Goal: Navigation & Orientation: Find specific page/section

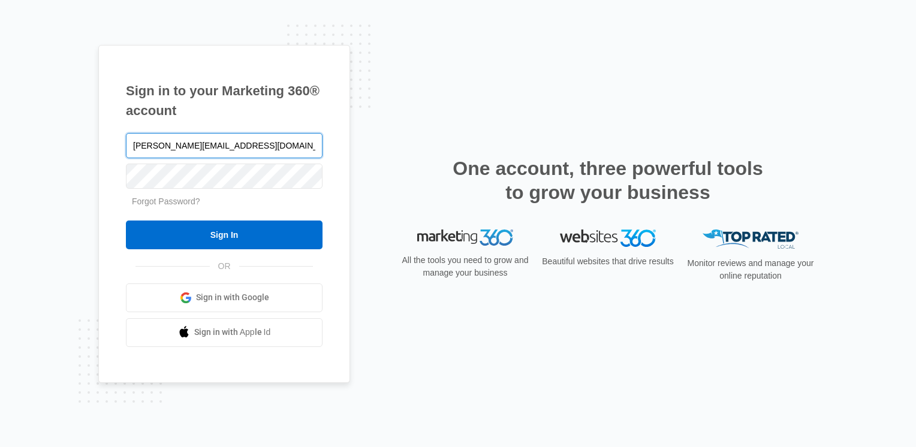
type input "[PERSON_NAME][EMAIL_ADDRESS][DOMAIN_NAME]"
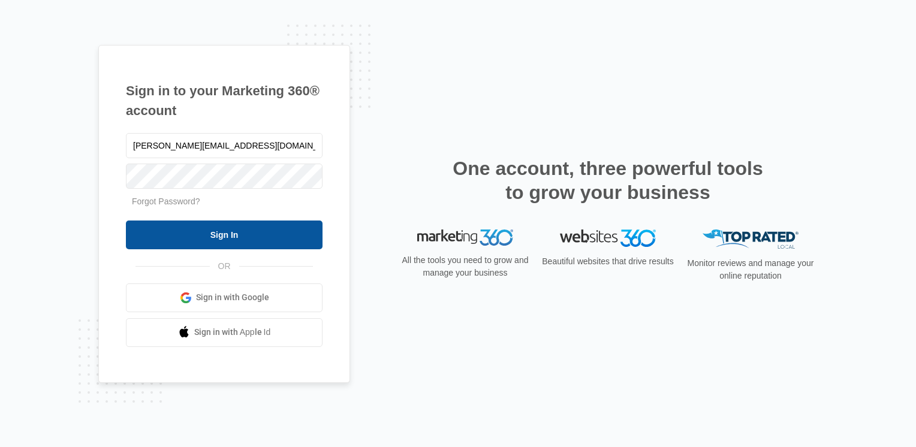
click at [257, 228] on input "Sign In" at bounding box center [224, 235] width 197 height 29
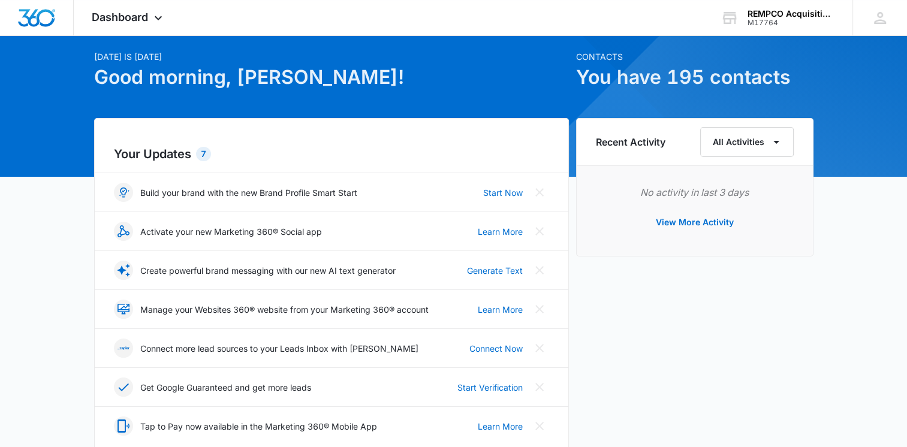
scroll to position [60, 0]
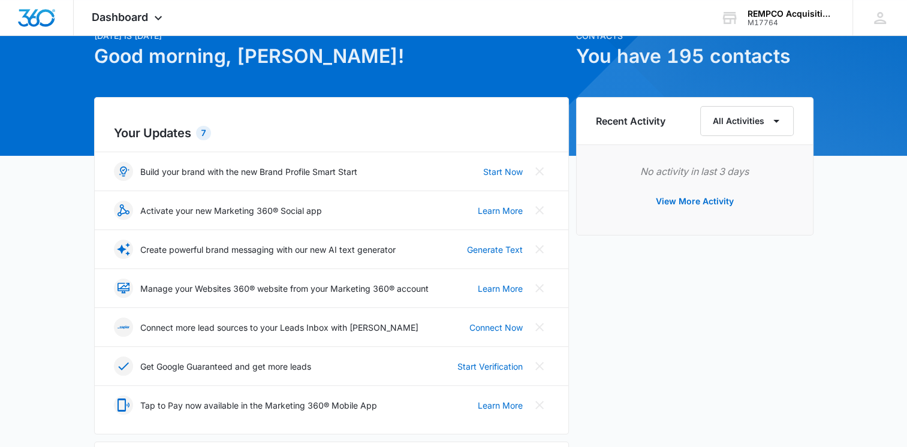
click at [204, 131] on div "7" at bounding box center [203, 133] width 15 height 14
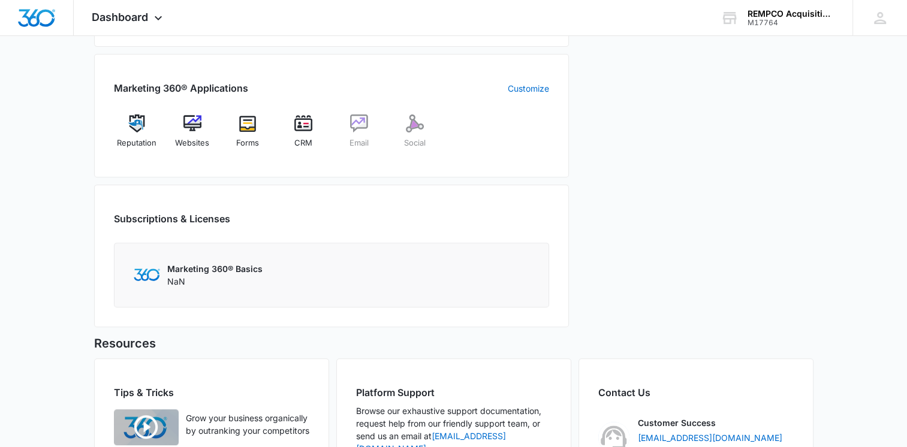
scroll to position [434, 0]
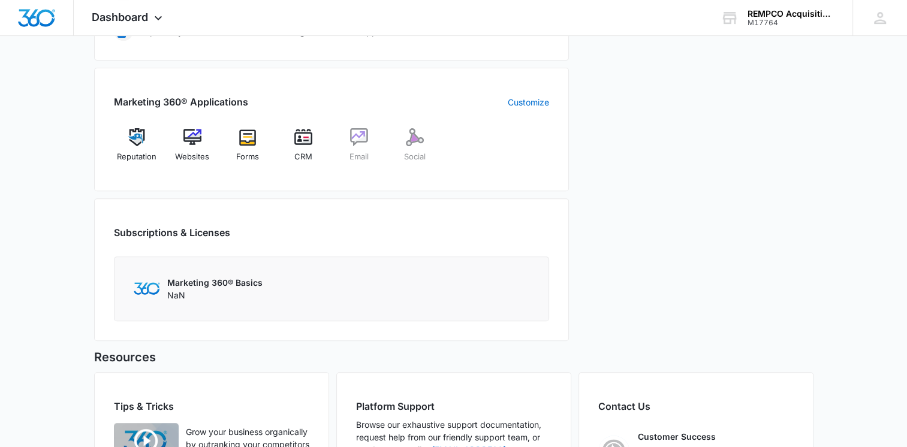
click at [161, 285] on div "Marketing 360® Basics NaN" at bounding box center [332, 288] width 396 height 25
click at [183, 271] on div "Marketing 360® Basics NaN" at bounding box center [331, 289] width 435 height 65
click at [184, 278] on p "Marketing 360® Basics" at bounding box center [214, 282] width 95 height 13
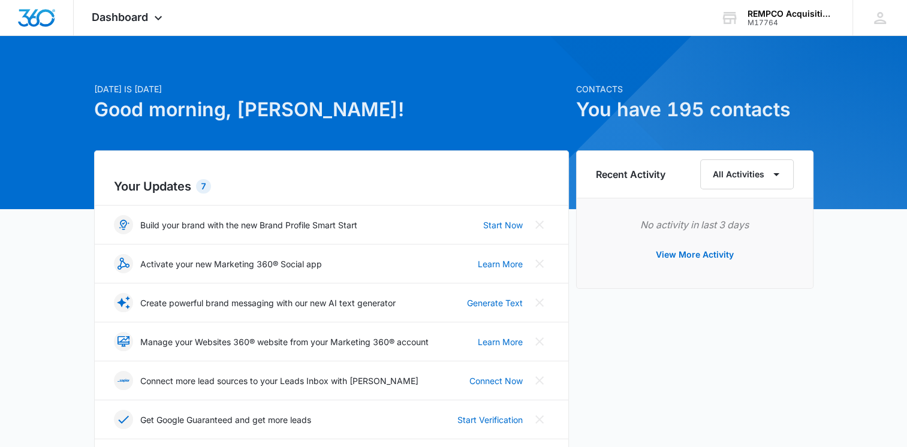
scroll to position [0, 0]
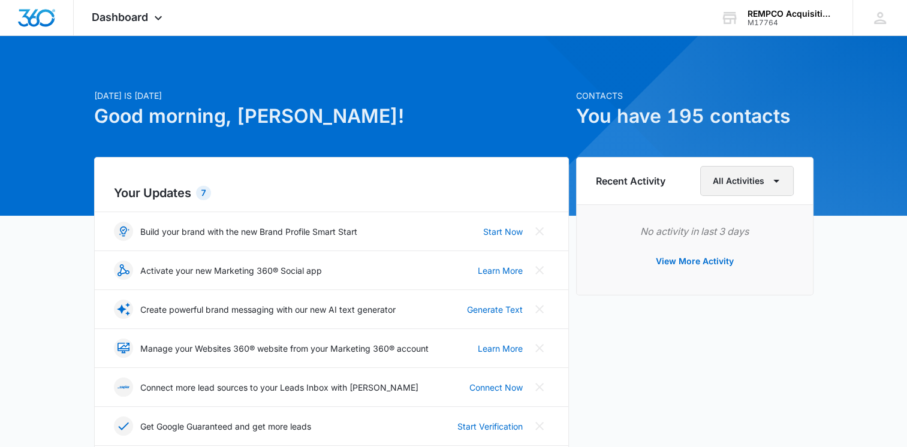
click at [782, 185] on icon "button" at bounding box center [776, 181] width 14 height 14
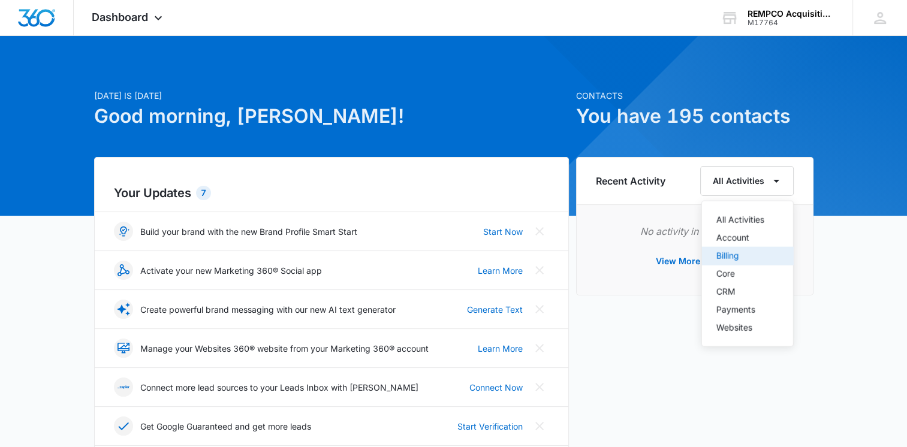
click at [742, 258] on div "Billing" at bounding box center [741, 256] width 48 height 8
click at [715, 263] on button "View More Activity" at bounding box center [695, 261] width 102 height 29
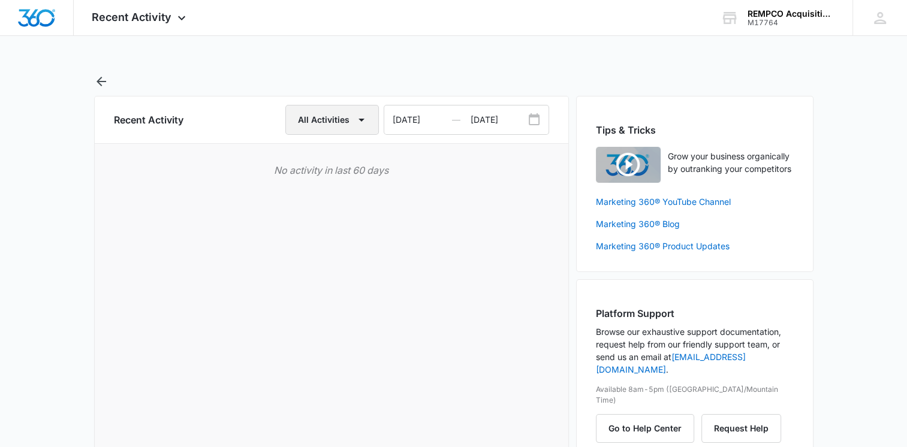
click at [351, 116] on button "All Activities" at bounding box center [332, 120] width 94 height 30
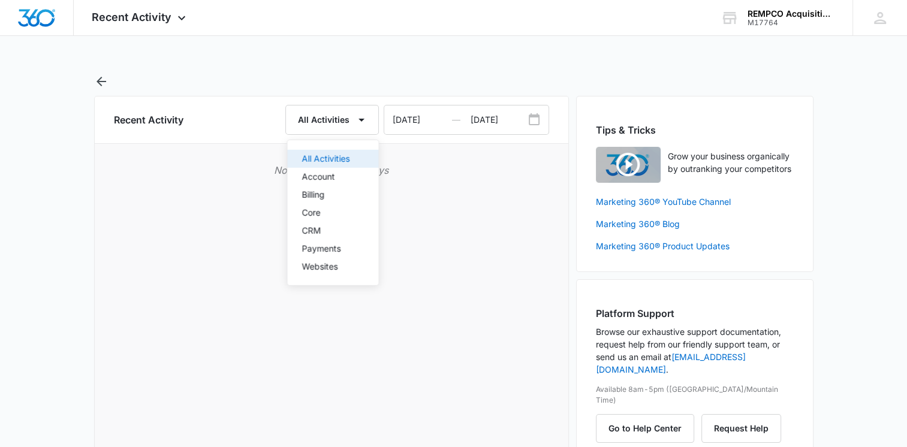
click at [330, 160] on div "All Activities" at bounding box center [326, 159] width 48 height 8
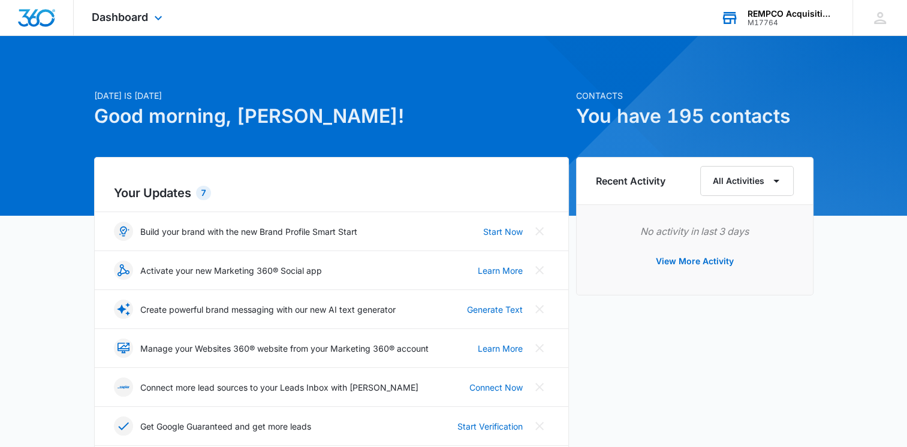
click at [801, 17] on div "REMPCO Acquisition, Inc." at bounding box center [792, 14] width 88 height 10
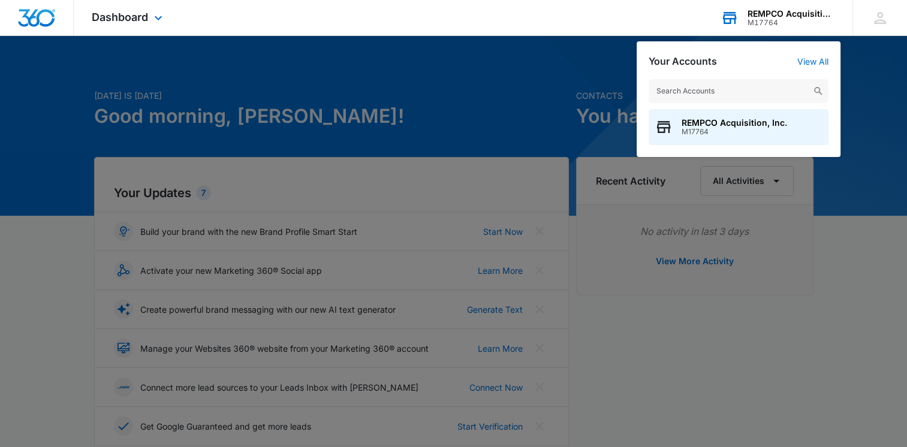
click at [801, 17] on div "REMPCO Acquisition, Inc." at bounding box center [792, 14] width 88 height 10
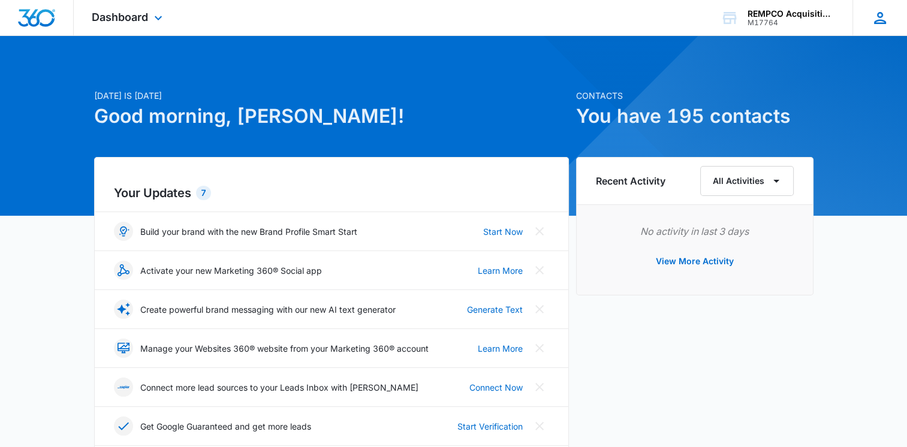
click at [880, 14] on icon at bounding box center [880, 18] width 18 height 18
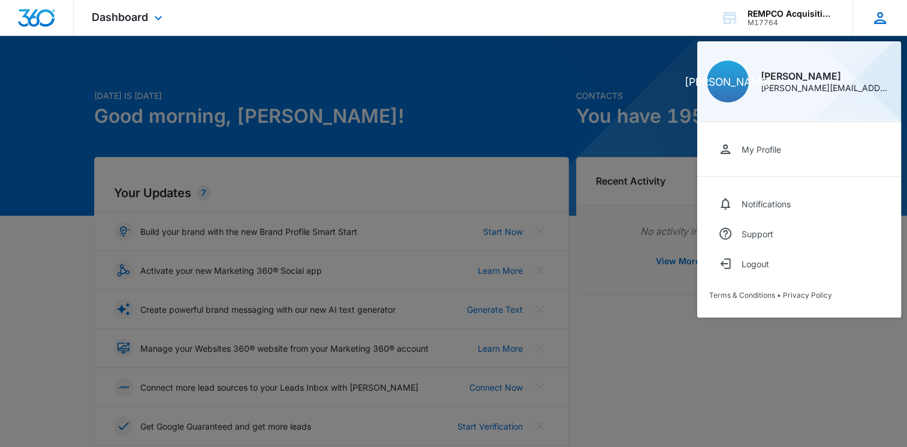
click at [884, 20] on icon at bounding box center [880, 18] width 18 height 18
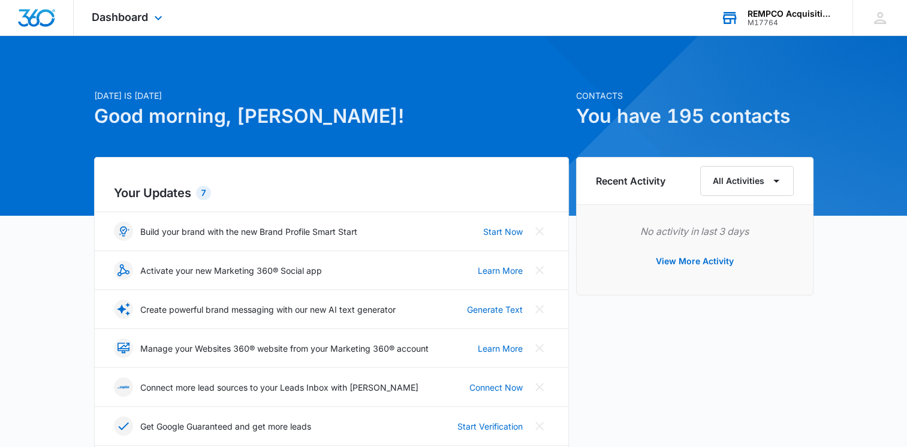
click at [782, 22] on div "M17764" at bounding box center [792, 23] width 88 height 8
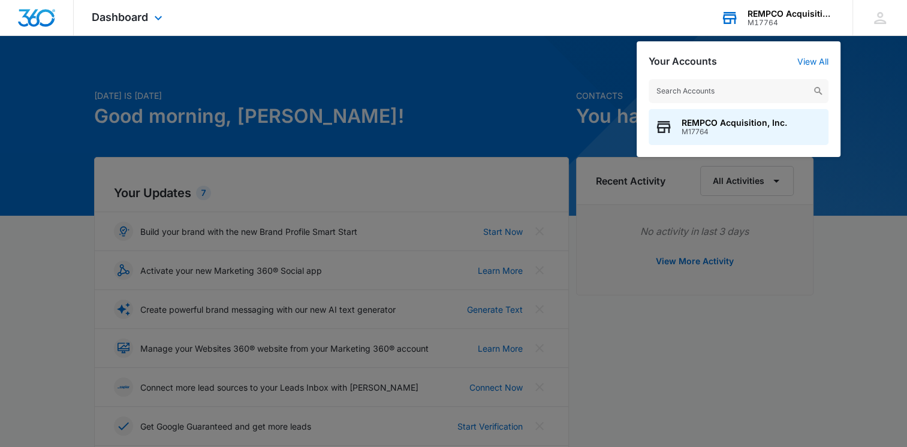
click at [782, 22] on div "M17764" at bounding box center [792, 23] width 88 height 8
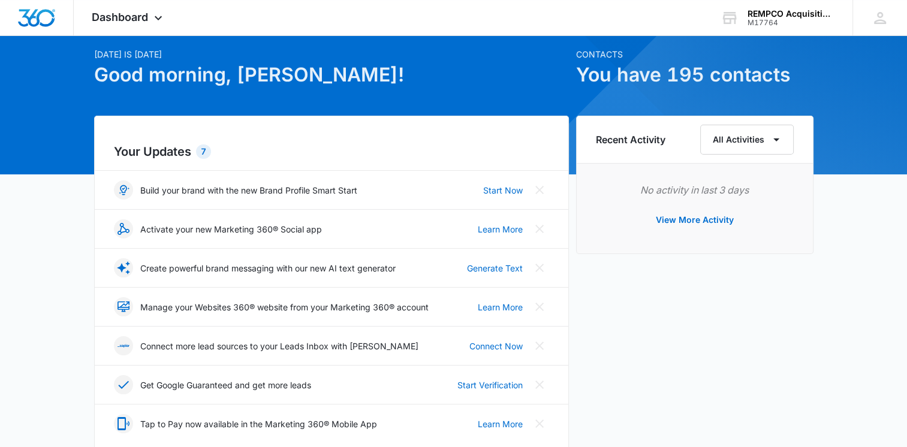
scroll to position [60, 0]
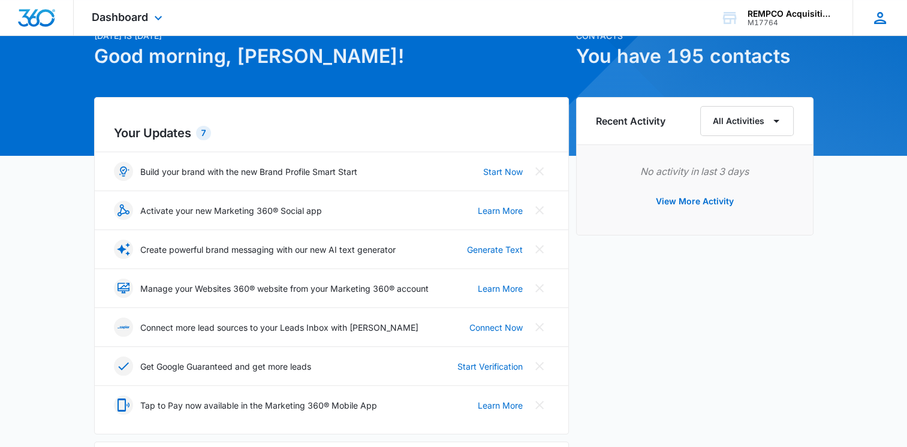
click at [883, 14] on icon at bounding box center [880, 18] width 18 height 18
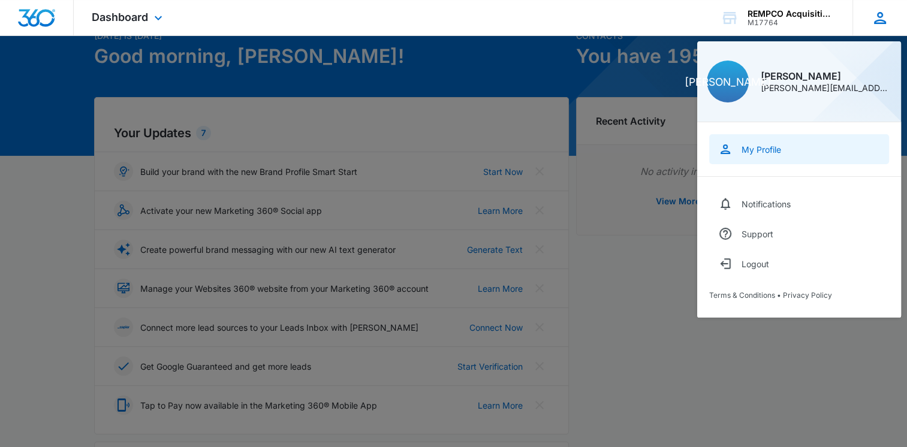
click at [772, 149] on div "My Profile" at bounding box center [762, 150] width 40 height 10
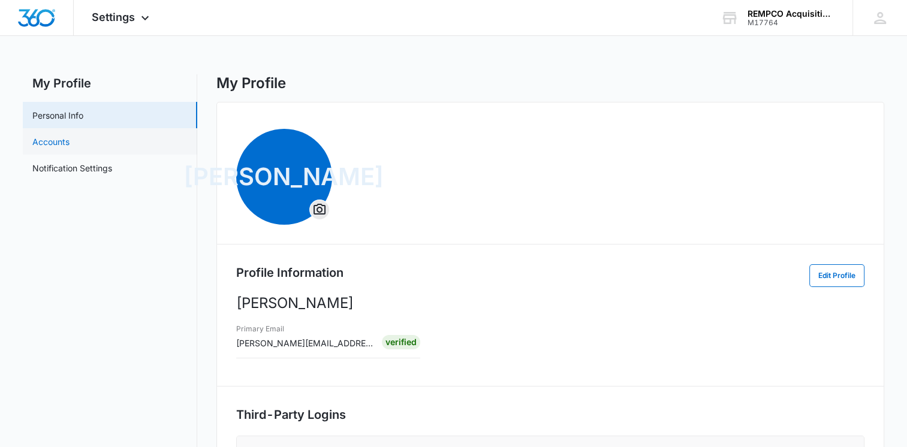
click at [65, 143] on link "Accounts" at bounding box center [50, 142] width 37 height 13
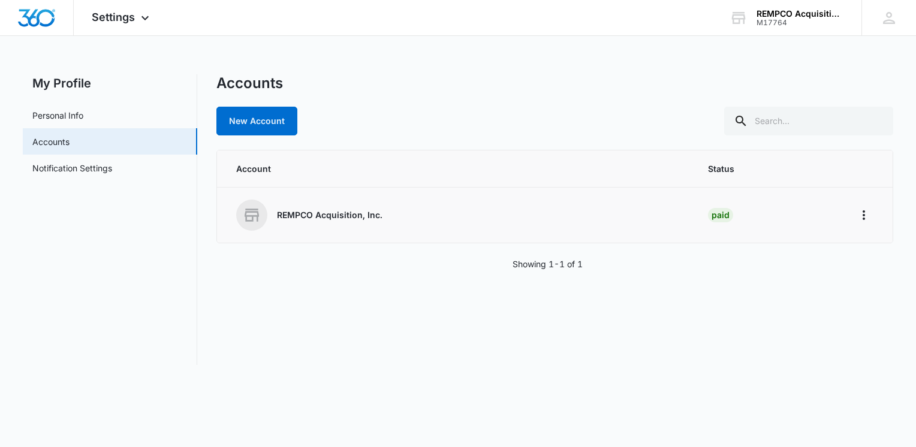
click at [295, 215] on p "REMPCO Acquisition, Inc." at bounding box center [330, 215] width 106 height 12
click at [237, 214] on span at bounding box center [251, 215] width 31 height 31
click at [813, 6] on div "REMPCO Acquisition, Inc. M17764 Your Accounts View All" at bounding box center [787, 17] width 150 height 35
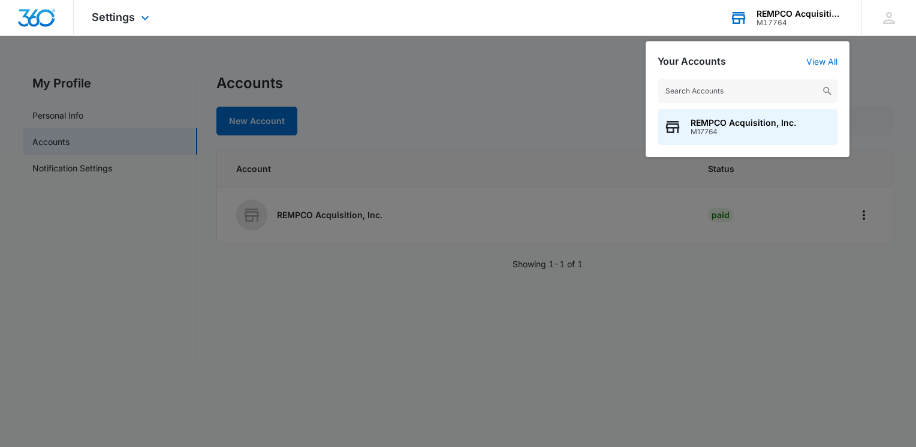
click at [820, 55] on div "Your Accounts View All REMPCO Acquisition, Inc. M17764" at bounding box center [748, 99] width 204 height 116
click at [99, 13] on span "Settings" at bounding box center [113, 17] width 43 height 13
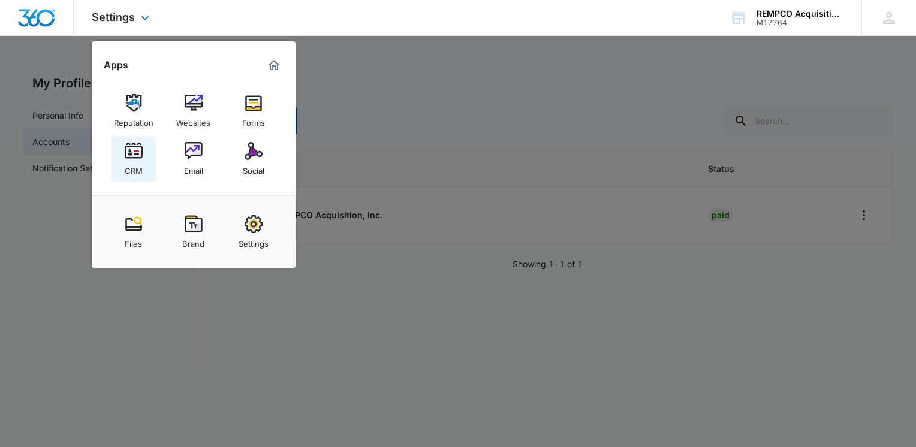
click at [125, 159] on img at bounding box center [134, 151] width 18 height 18
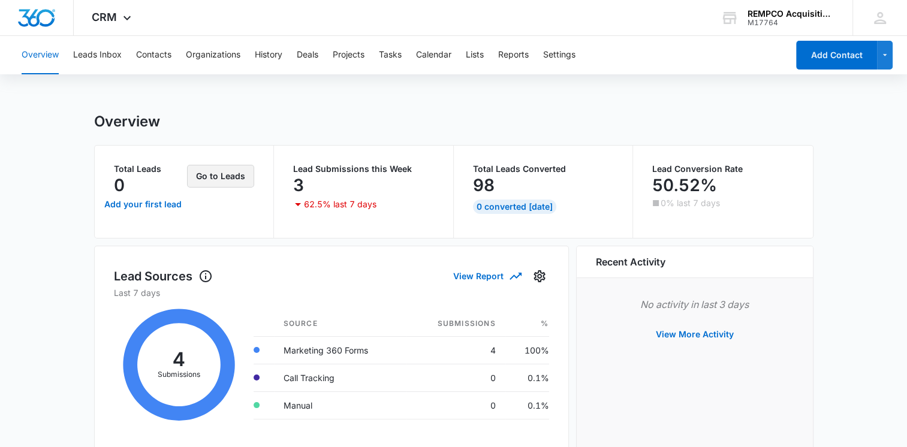
click at [244, 186] on button "Go to Leads" at bounding box center [220, 176] width 67 height 23
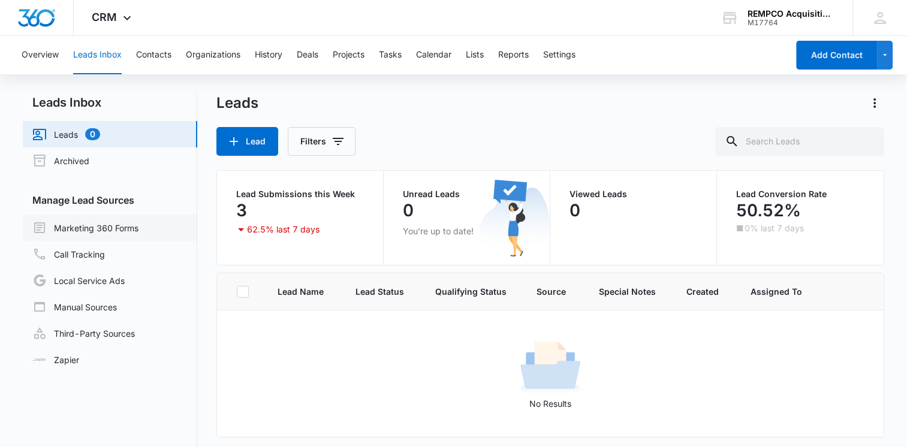
click at [90, 235] on link "Marketing 360 Forms" at bounding box center [85, 228] width 106 height 14
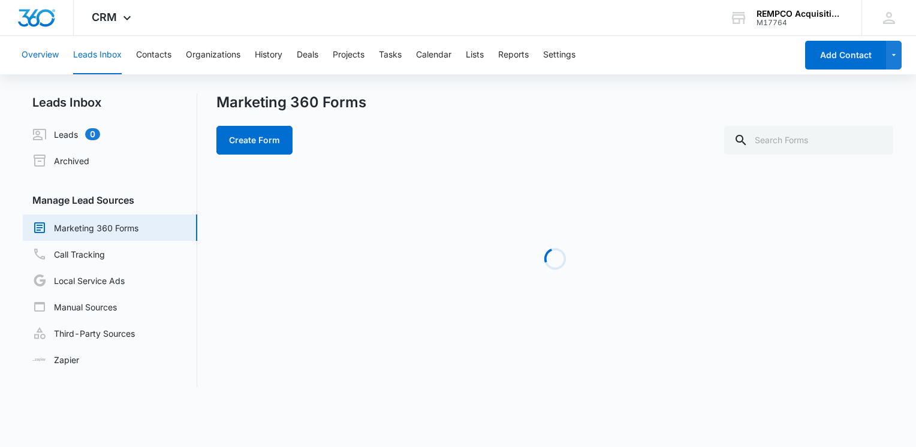
click at [41, 58] on button "Overview" at bounding box center [40, 55] width 37 height 38
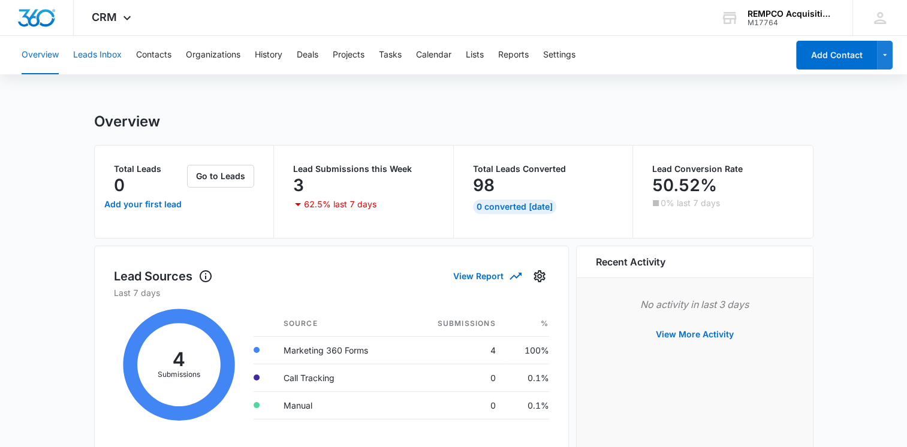
click at [107, 55] on button "Leads Inbox" at bounding box center [97, 55] width 49 height 38
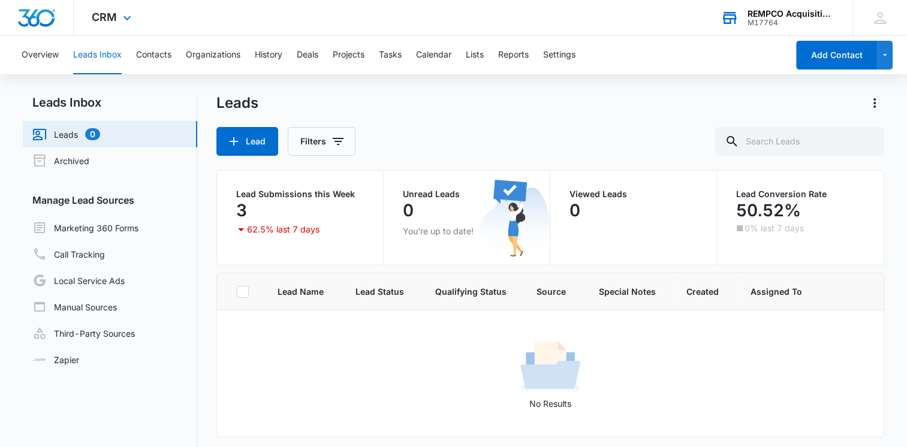
click at [761, 29] on div "REMPCO Acquisition, Inc. M17764 Your Accounts View All" at bounding box center [778, 17] width 150 height 35
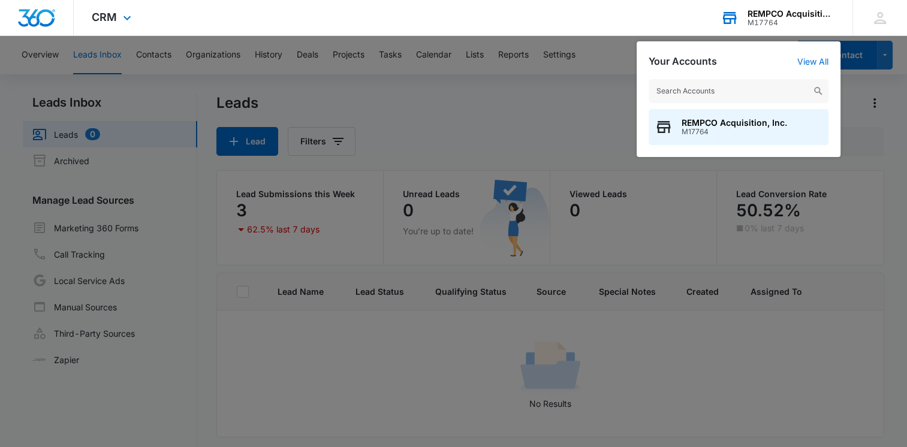
click at [761, 29] on div "REMPCO Acquisition, Inc. M17764 Your Accounts View All REMPCO Acquisition, Inc.…" at bounding box center [778, 17] width 150 height 35
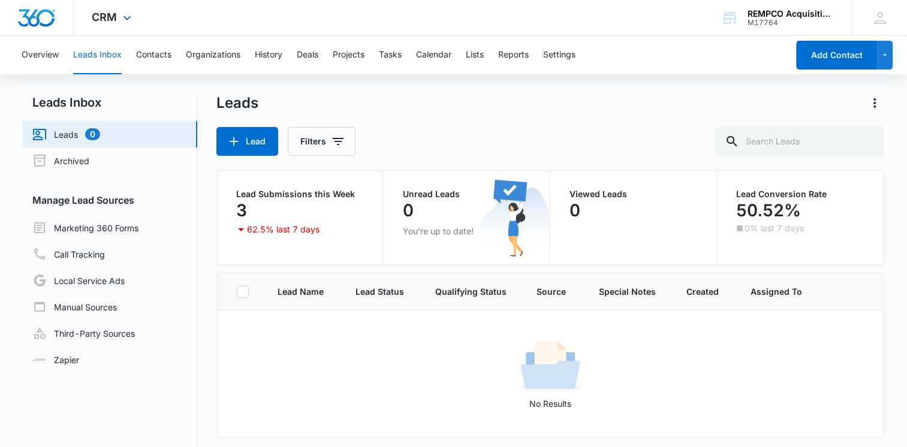
click at [118, 17] on div "CRM Apps Reputation Websites Forms CRM Email Social Files Brand Settings" at bounding box center [113, 17] width 79 height 35
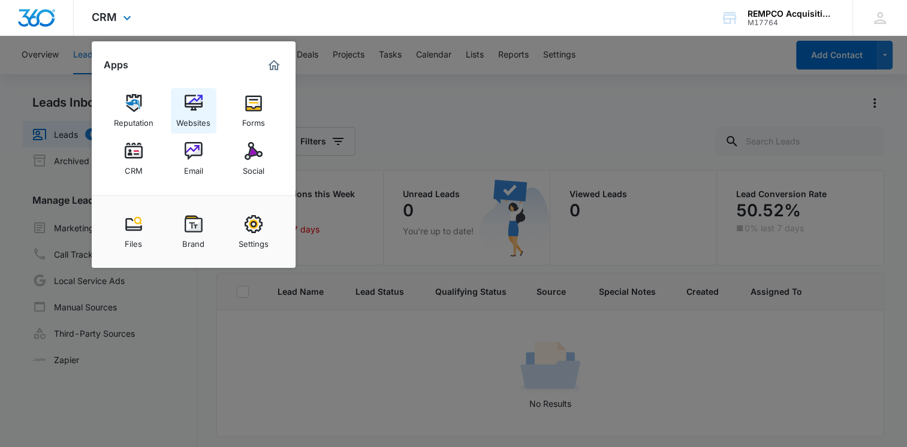
click at [193, 112] on div "Websites" at bounding box center [193, 120] width 34 height 16
